Goal: Information Seeking & Learning: Learn about a topic

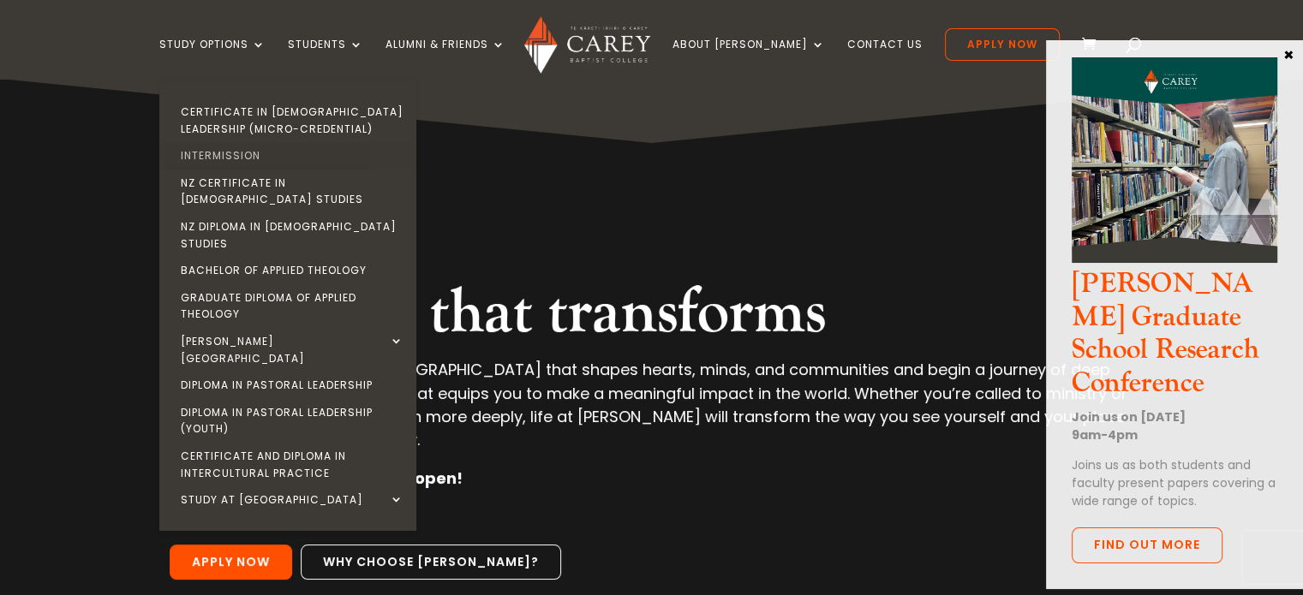
click at [257, 153] on link "Intermission" at bounding box center [292, 155] width 257 height 27
click at [256, 155] on link "Intermission" at bounding box center [292, 155] width 257 height 27
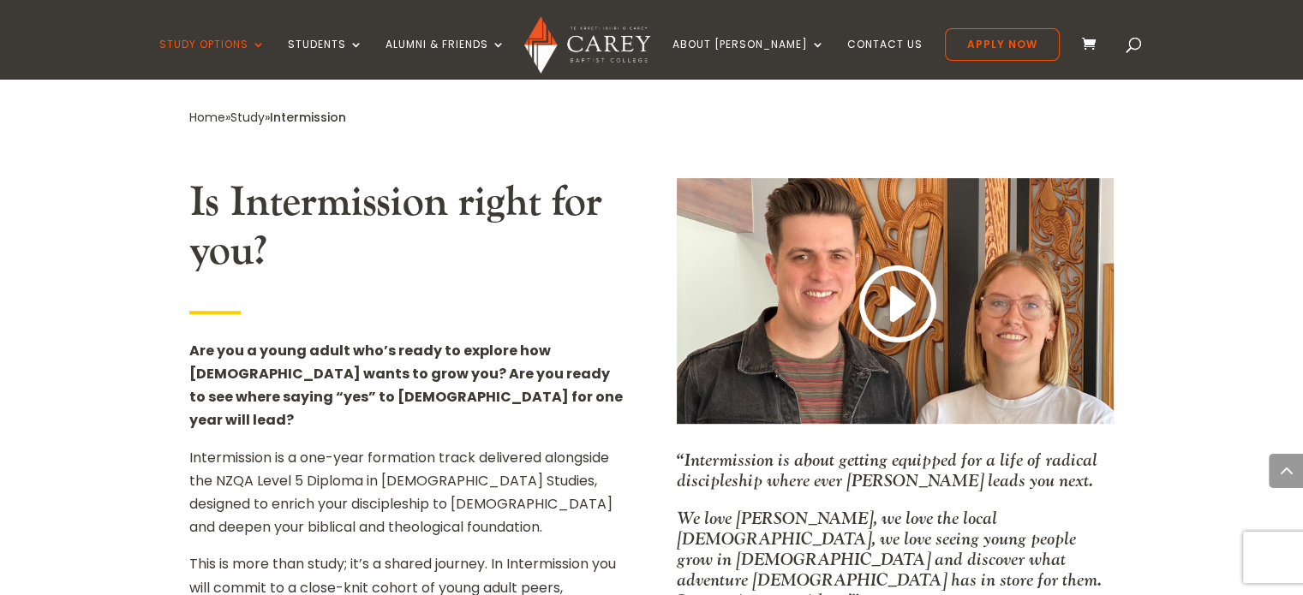
scroll to position [942, 0]
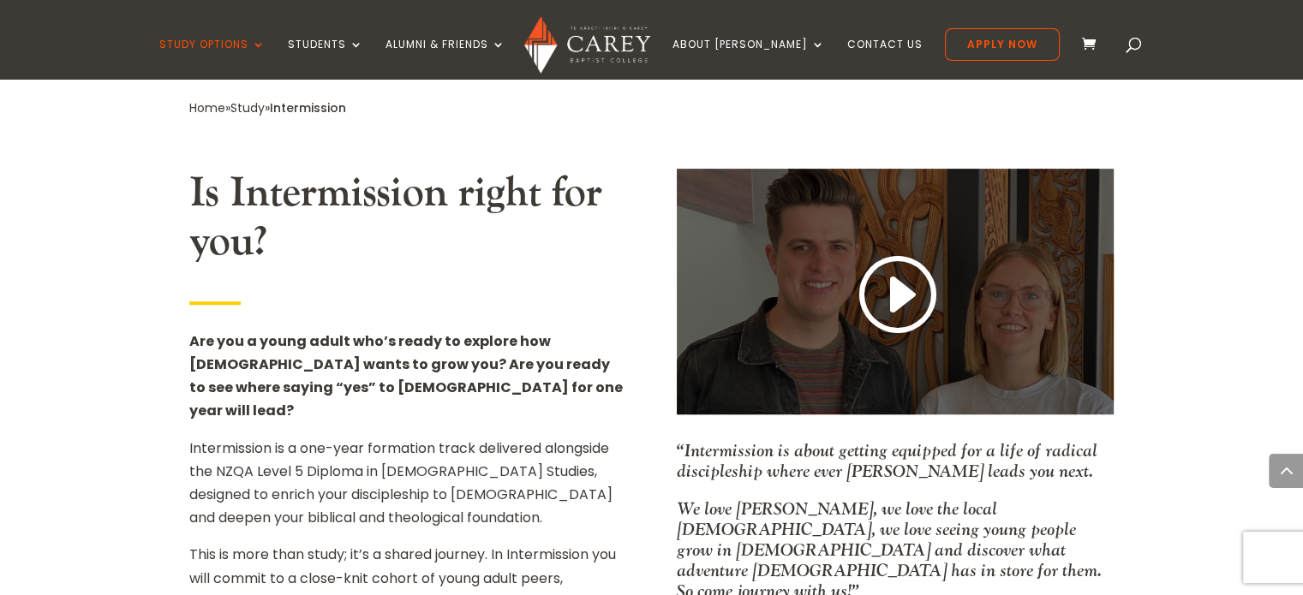
click at [893, 280] on link at bounding box center [895, 296] width 82 height 90
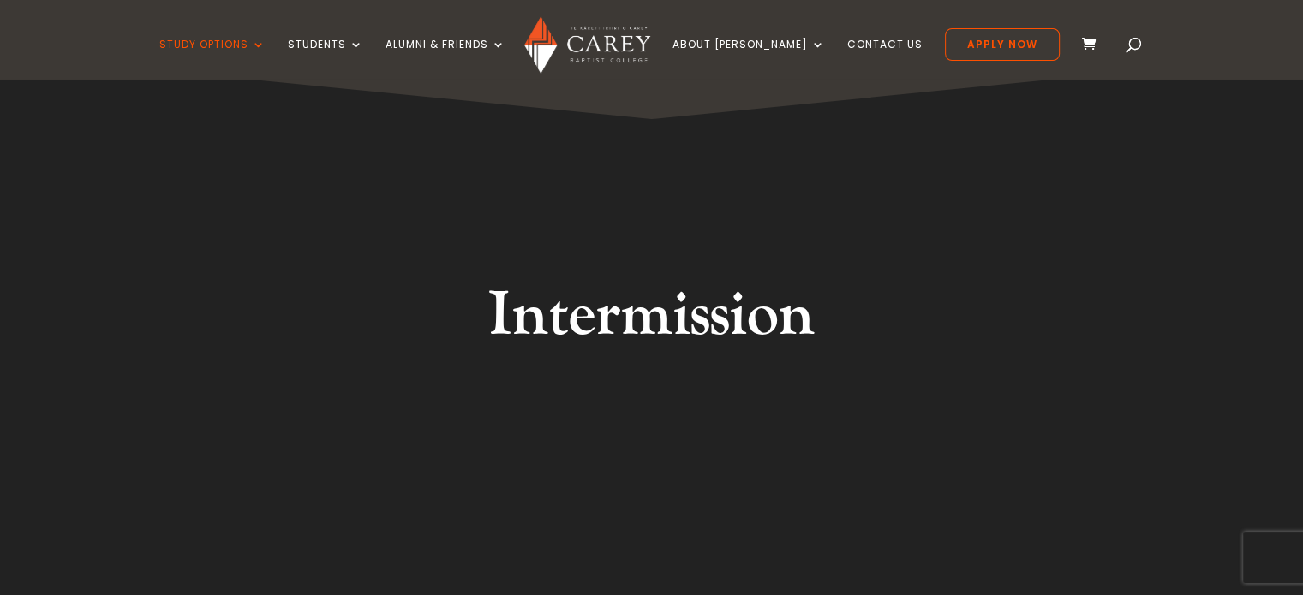
scroll to position [0, 0]
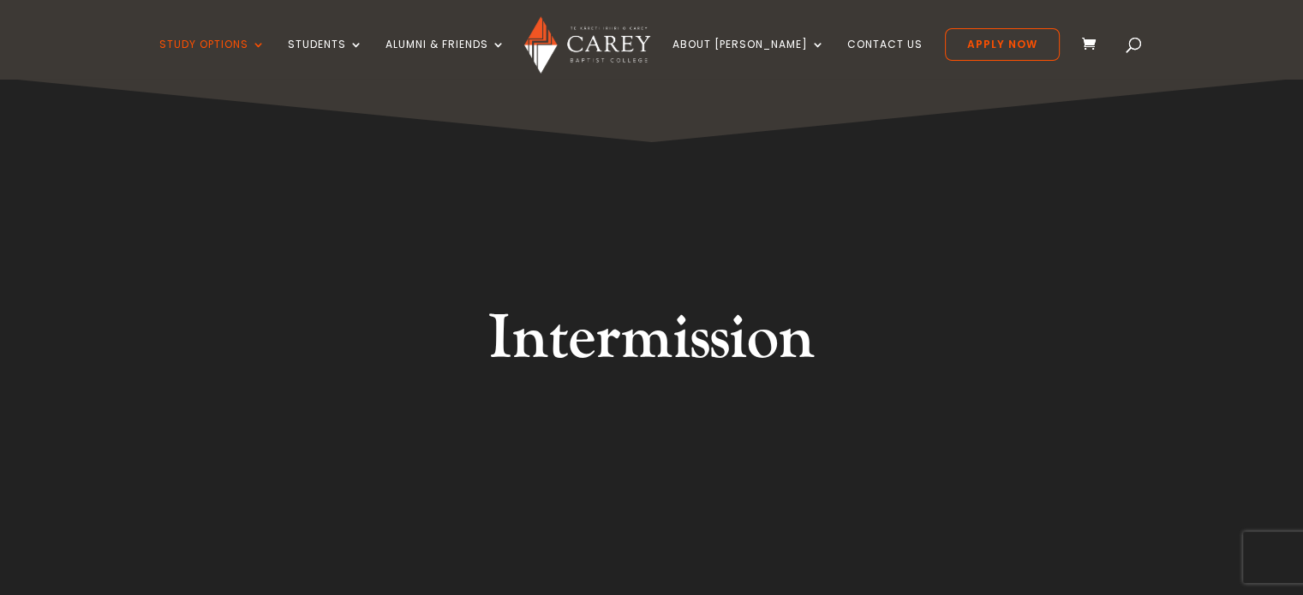
click at [1134, 48] on span at bounding box center [1134, 48] width 0 height 0
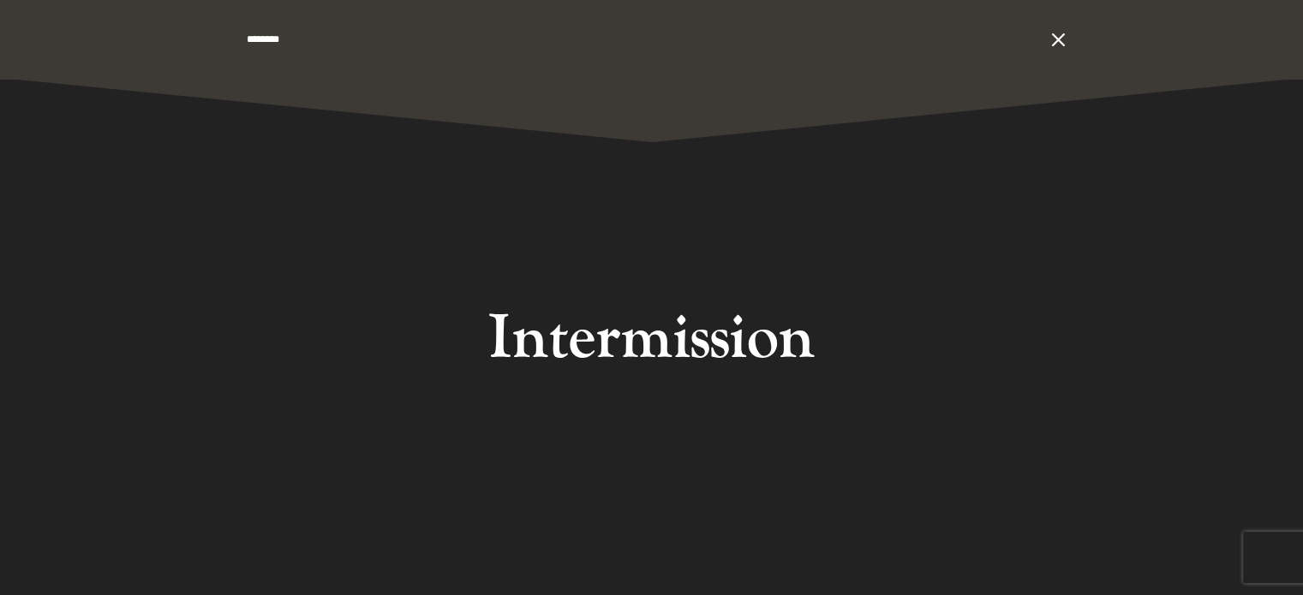
type input "********"
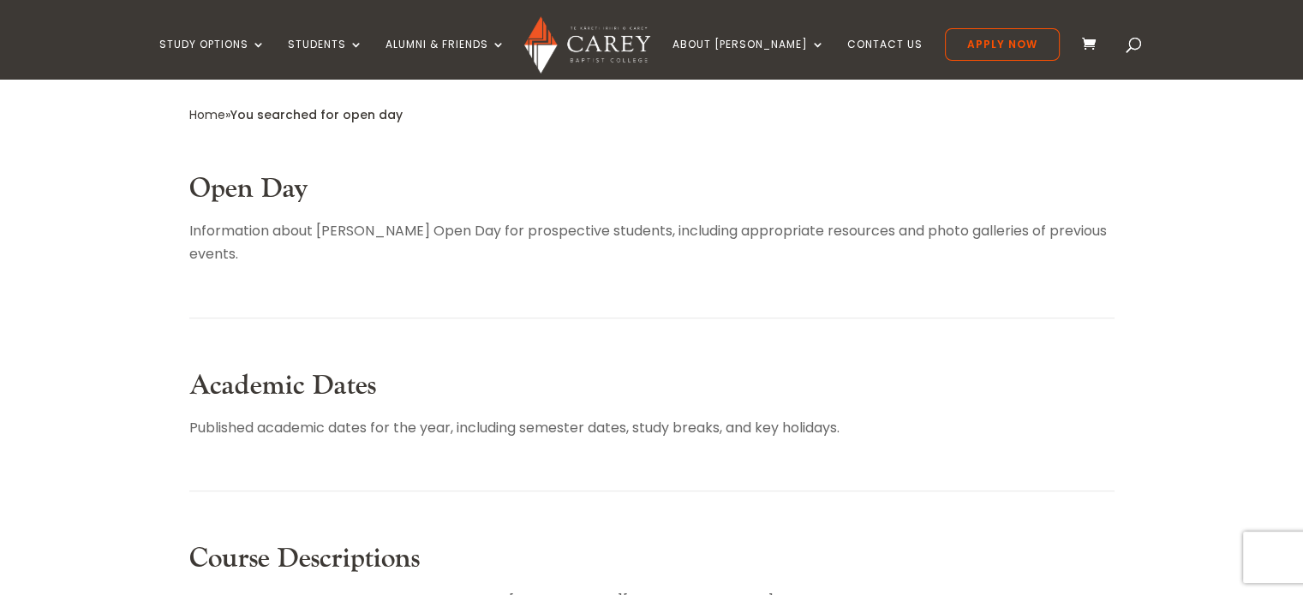
scroll to position [343, 0]
click at [294, 188] on link "Open Day" at bounding box center [248, 190] width 119 height 35
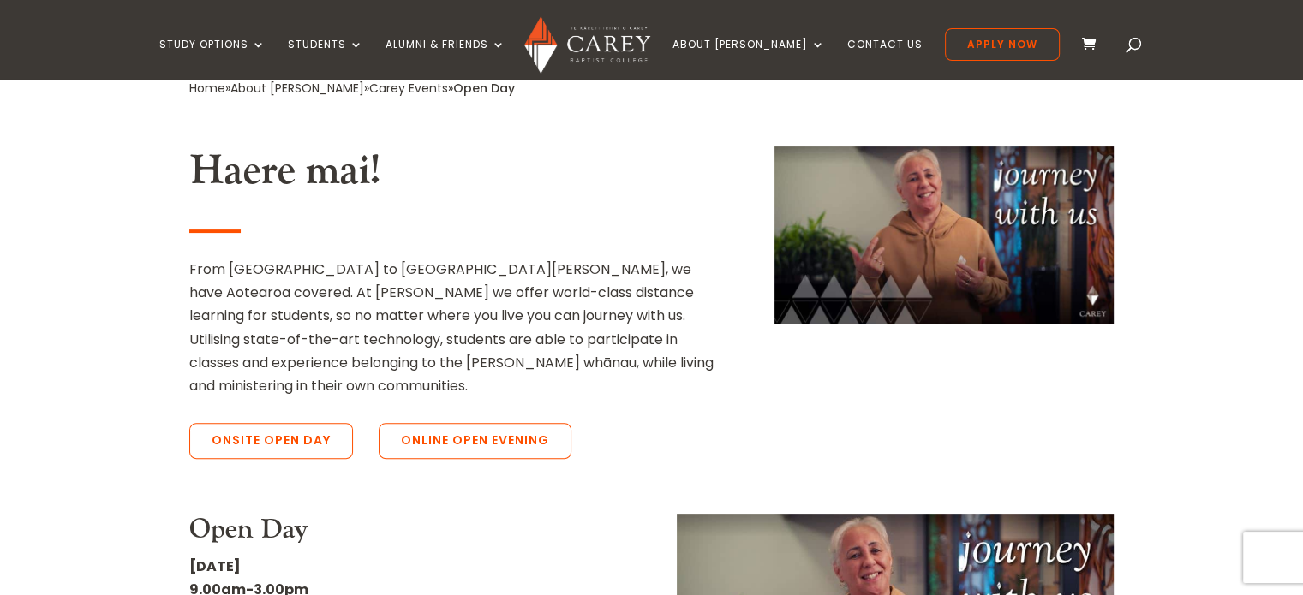
scroll to position [428, 0]
